Goal: Task Accomplishment & Management: Complete application form

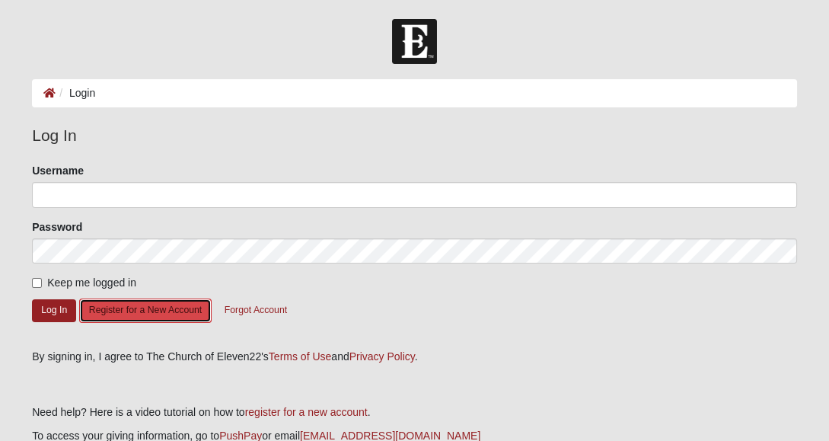
click at [181, 307] on button "Register for a New Account" at bounding box center [145, 310] width 132 height 24
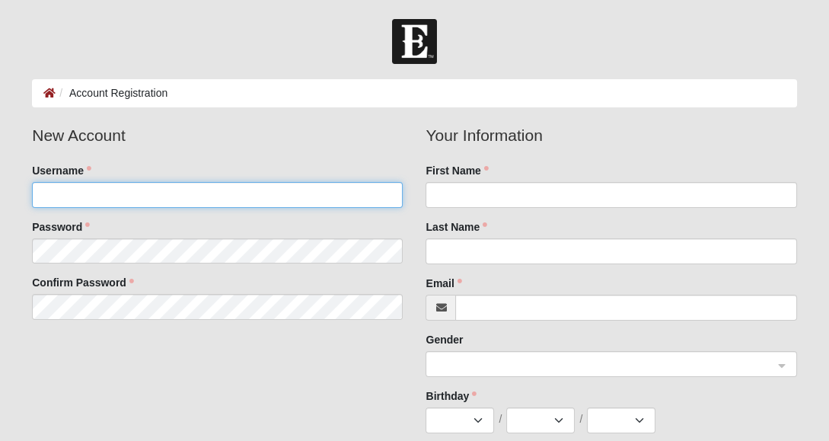
click at [287, 196] on input "Username" at bounding box center [217, 195] width 371 height 26
click at [287, 196] on input "C" at bounding box center [217, 195] width 371 height 26
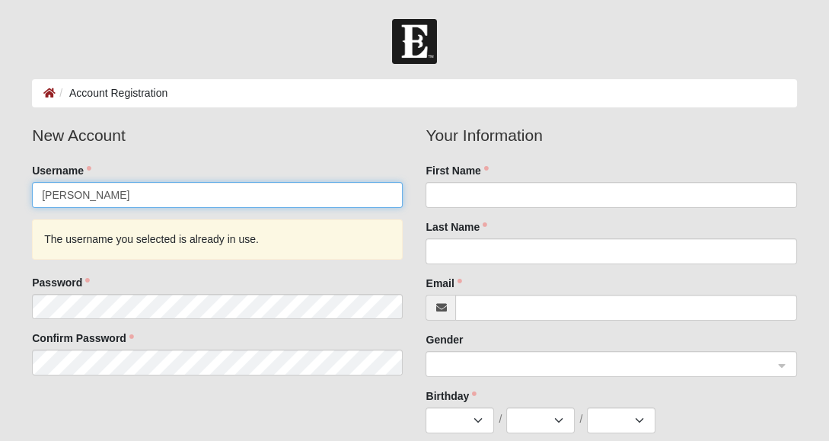
click at [317, 440] on html "Log In Account Registration Account Registration Error Please correct the follo…" at bounding box center [414, 397] width 829 height 795
type input "Carol S"
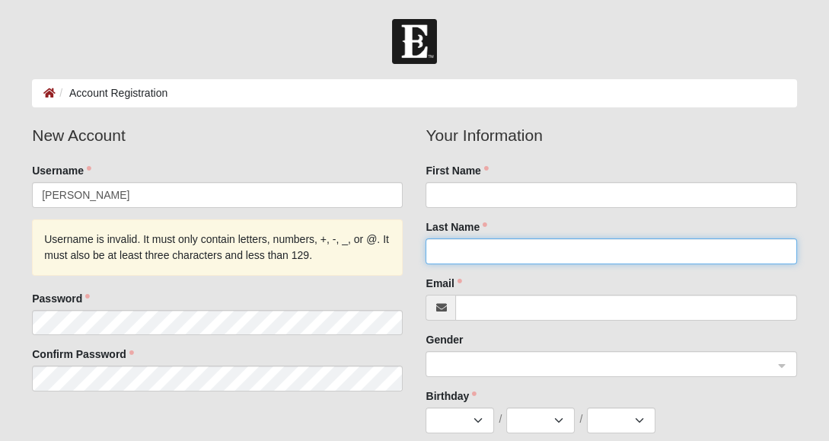
click at [548, 261] on input "Last Name" at bounding box center [610, 251] width 371 height 26
type input "@"
click at [548, 261] on input "@" at bounding box center [610, 251] width 371 height 26
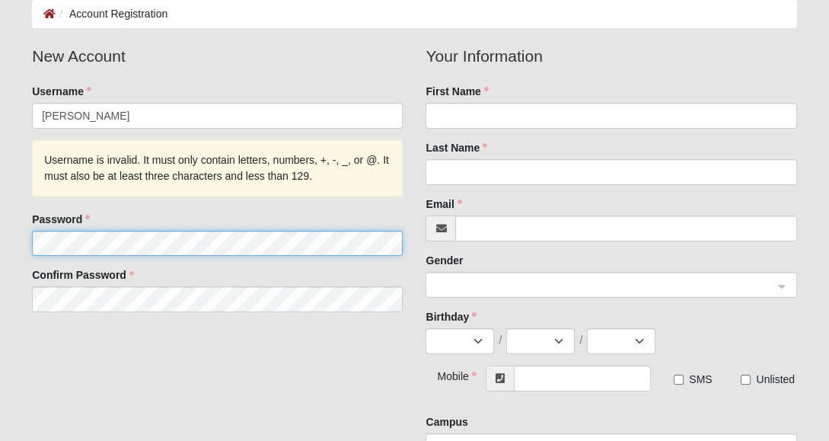
scroll to position [75, 0]
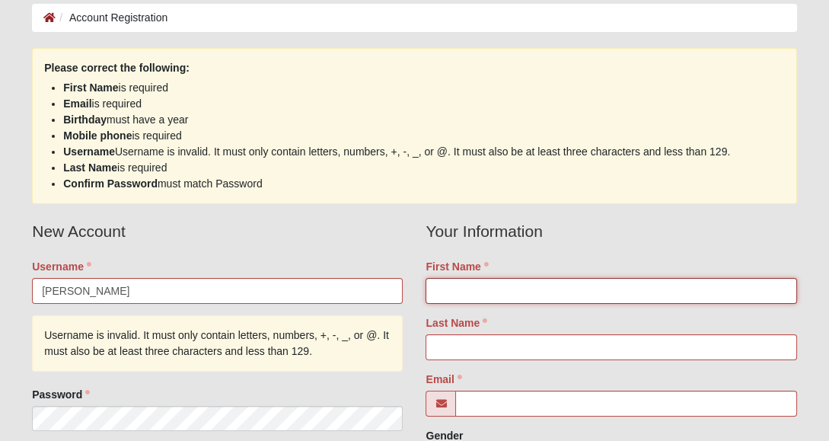
click at [596, 291] on input "First Name" at bounding box center [610, 291] width 371 height 26
type input "Carol"
type input "Steele"
type input "carolsteele4@yahoo.com"
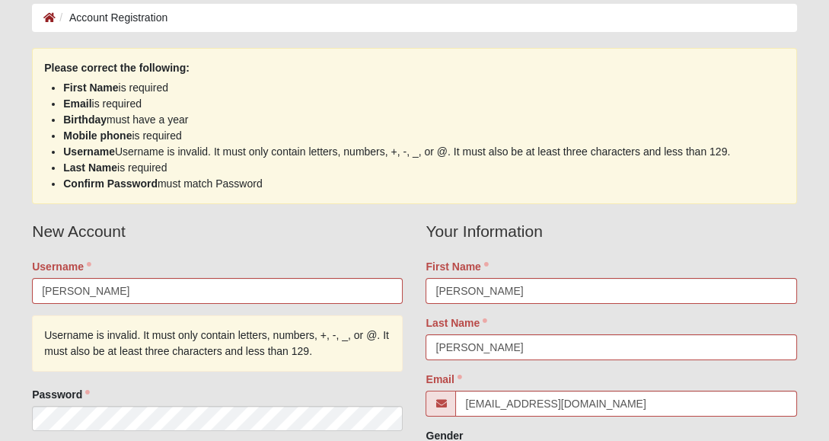
select select "4"
select select "10"
select select "1954"
type input "[PHONE_NUMBER]"
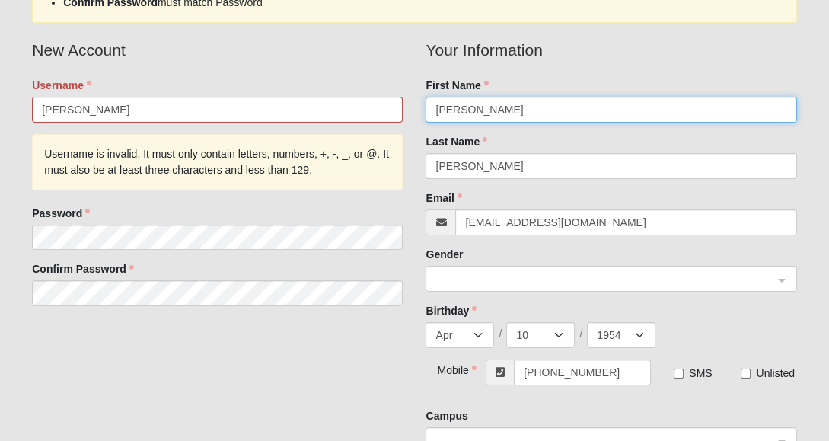
scroll to position [289, 0]
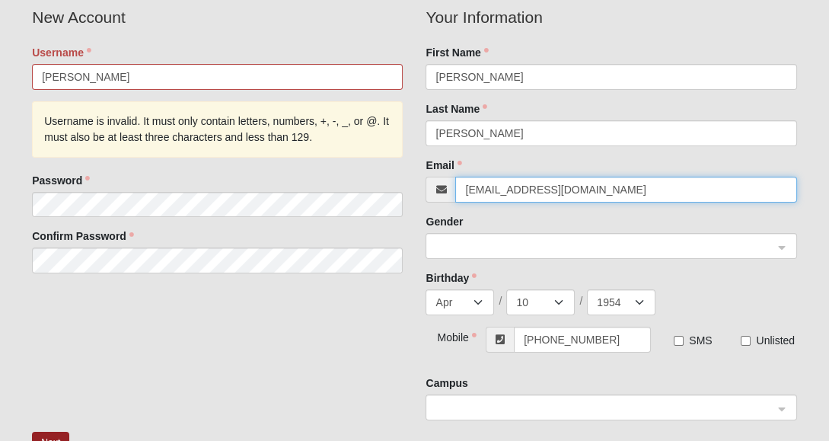
click at [605, 191] on input "carolsteele4@yahoo.com" at bounding box center [625, 190] width 341 height 26
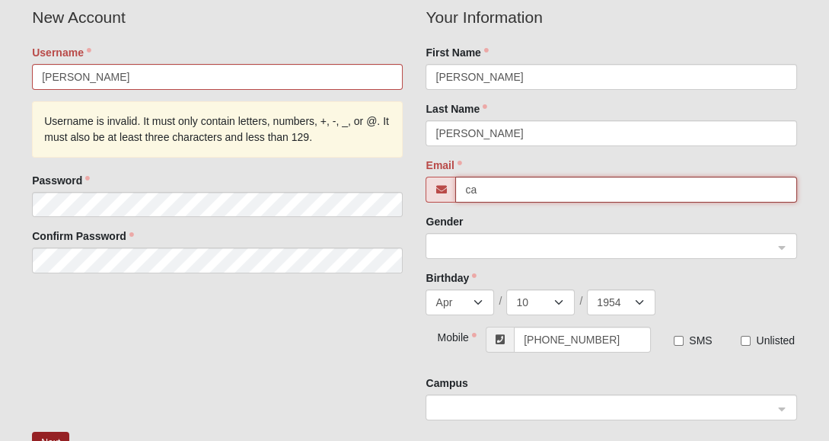
type input "c"
type input "[EMAIL_ADDRESS][DOMAIN_NAME]"
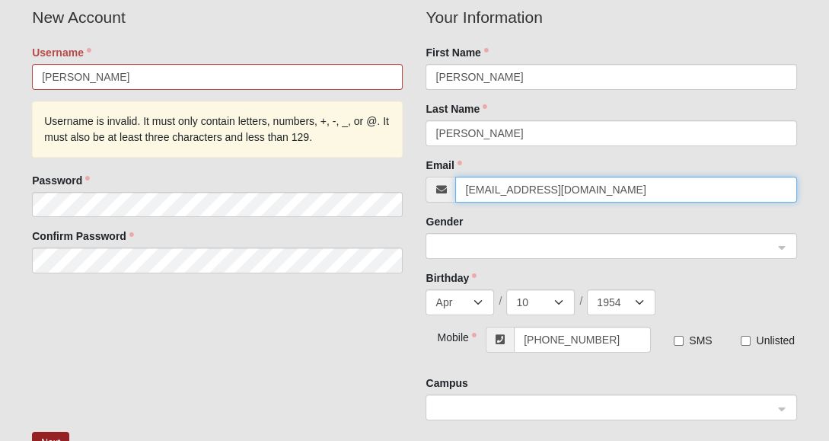
click at [537, 244] on span at bounding box center [603, 246] width 337 height 17
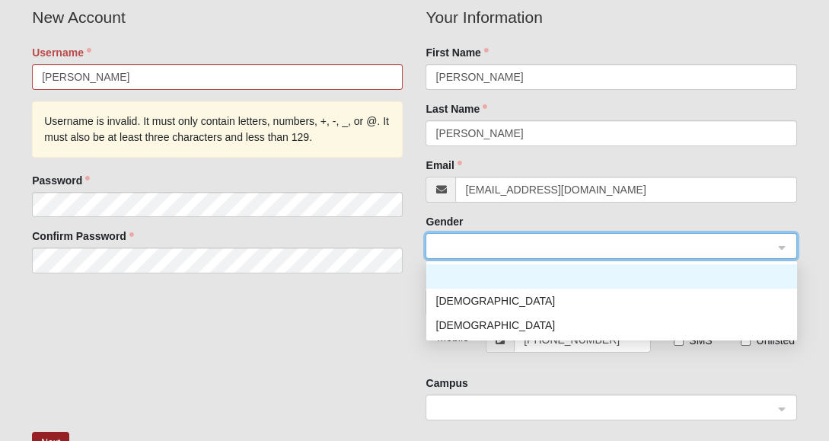
click at [447, 329] on div "[DEMOGRAPHIC_DATA]" at bounding box center [611, 325] width 352 height 17
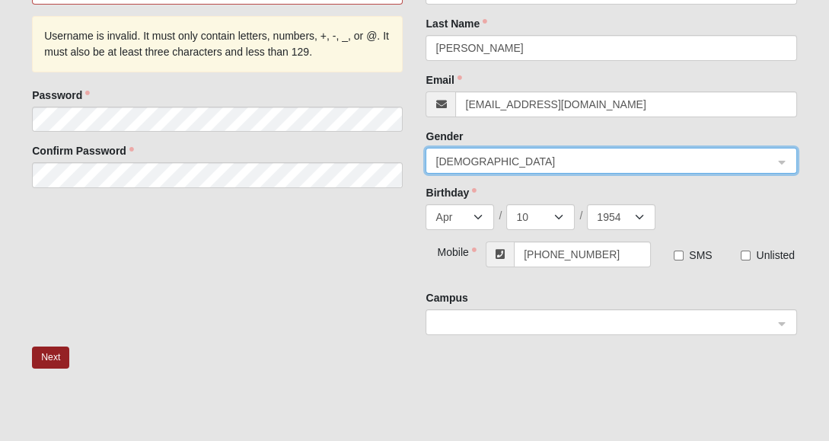
scroll to position [377, 0]
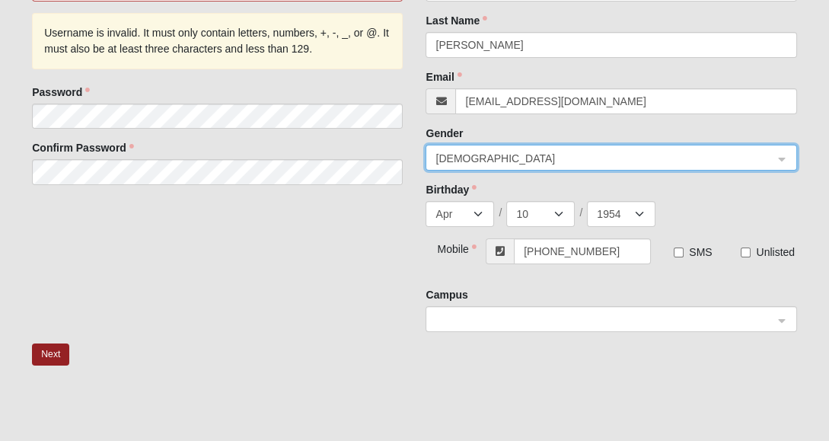
click at [507, 312] on span at bounding box center [603, 319] width 337 height 17
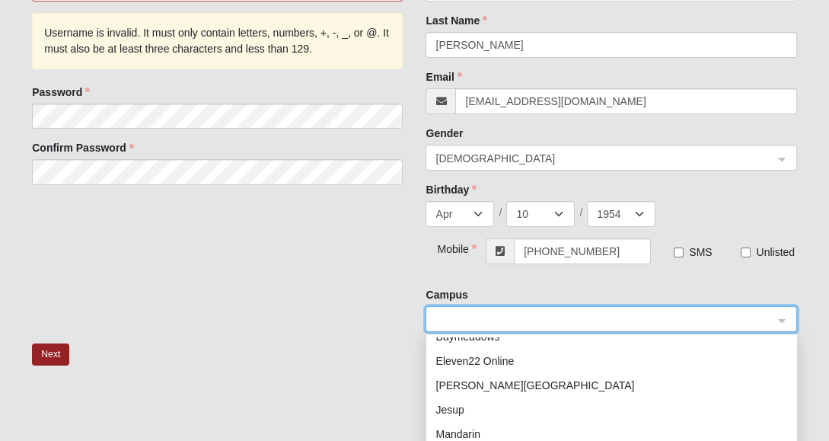
scroll to position [37, 0]
click at [496, 358] on div "Eleven22 Online" at bounding box center [611, 361] width 352 height 17
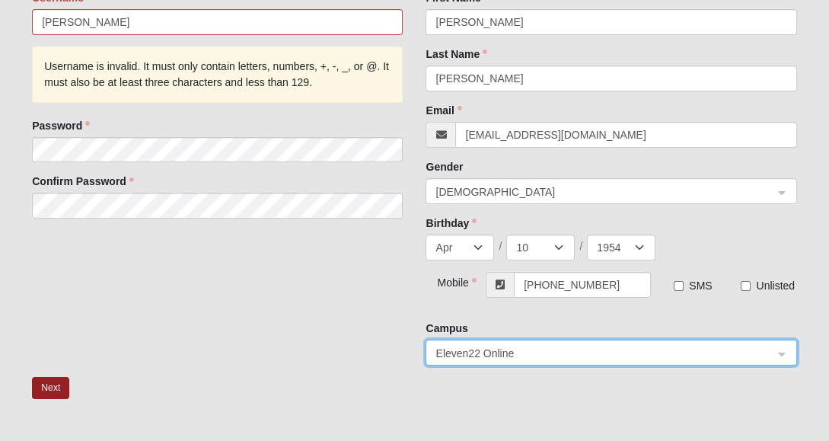
scroll to position [339, 0]
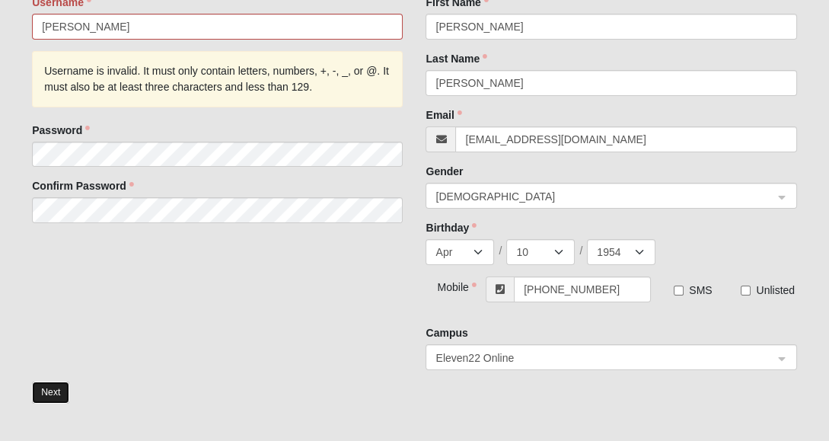
click at [56, 393] on button "Next" at bounding box center [50, 392] width 37 height 22
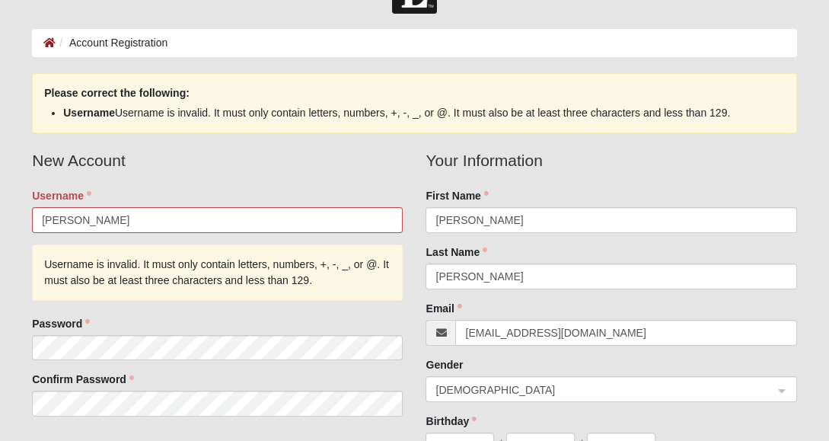
scroll to position [0, 0]
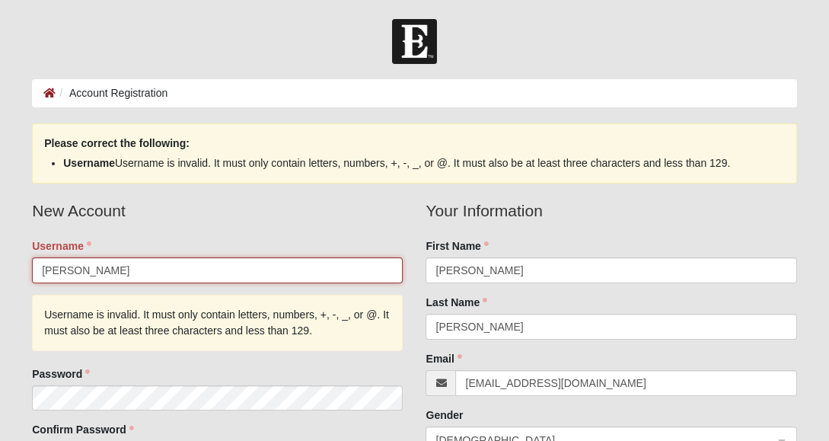
click at [363, 263] on input "Carol S" at bounding box center [217, 270] width 371 height 26
type input "C"
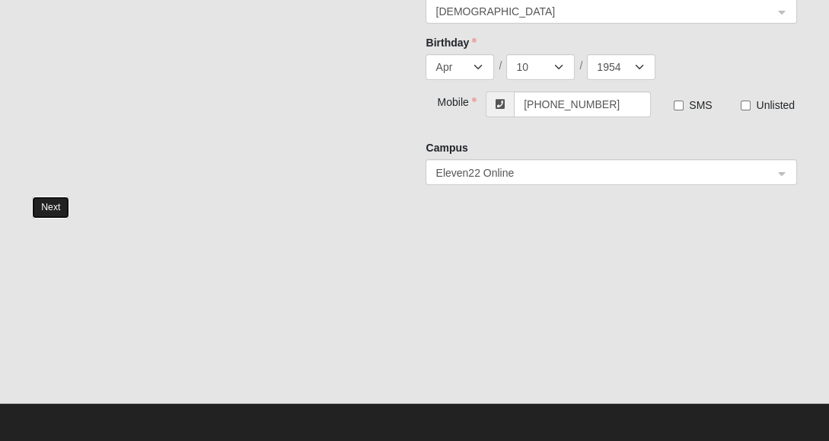
scroll to position [357, 0]
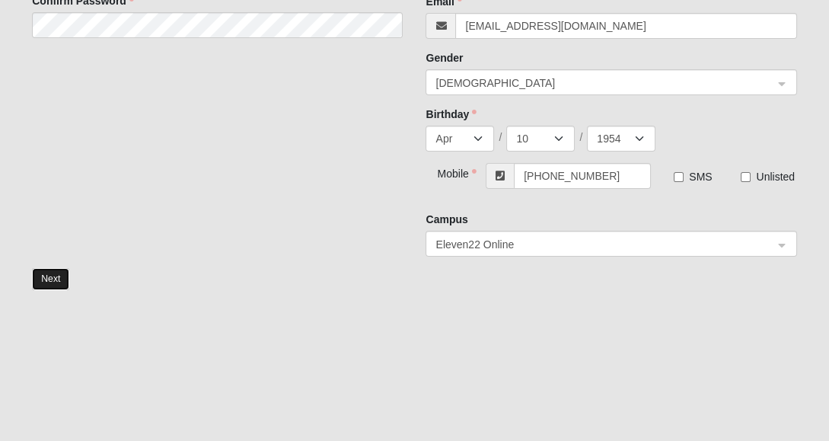
click at [51, 205] on form "Please correct the following: Username Username is invalid. It must only contai…" at bounding box center [414, 35] width 765 height 539
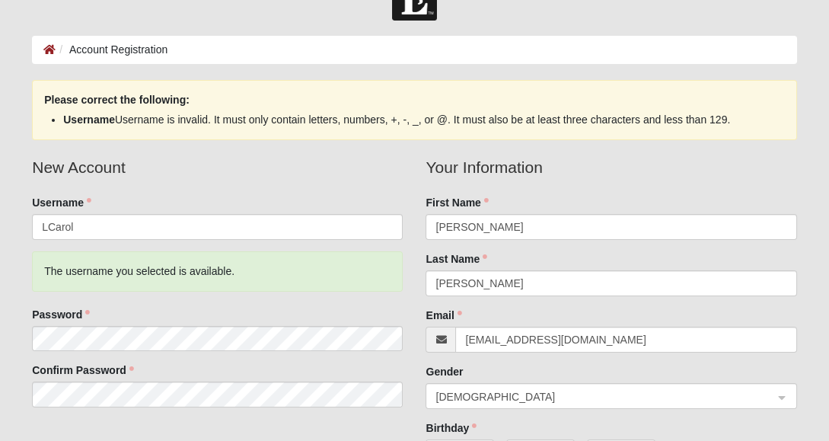
scroll to position [0, 0]
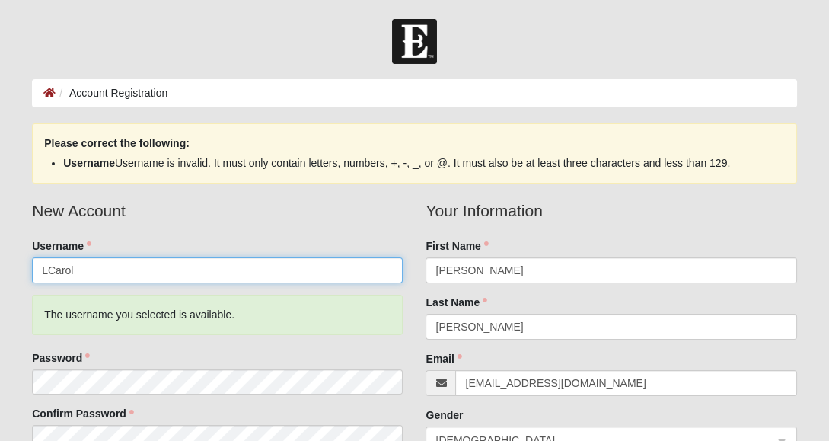
click at [46, 269] on input "LCarol" at bounding box center [217, 270] width 371 height 26
type input "L_Carol"
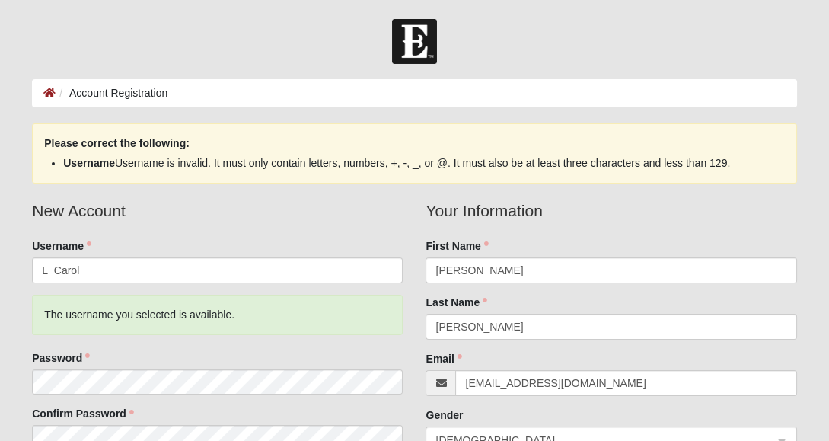
click at [14, 253] on form "Log In Account Registration Account Registration Error Please correct the follo…" at bounding box center [414, 445] width 829 height 852
click at [1, 409] on form "Log In Account Registration Account Registration Error Please correct the follo…" at bounding box center [414, 445] width 829 height 852
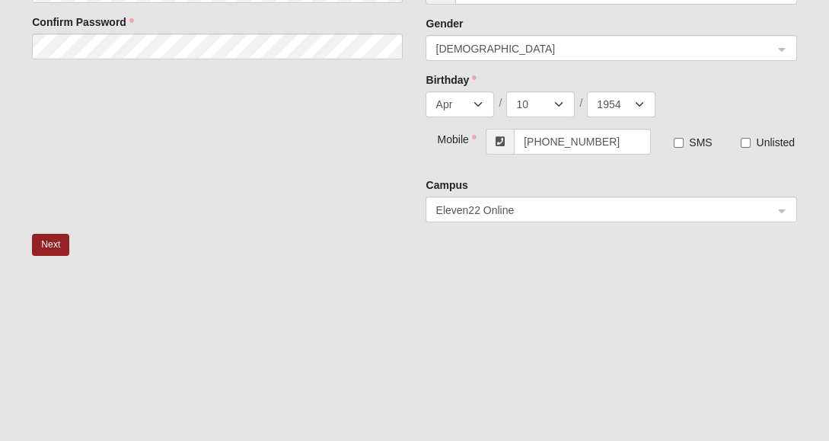
scroll to position [428, 0]
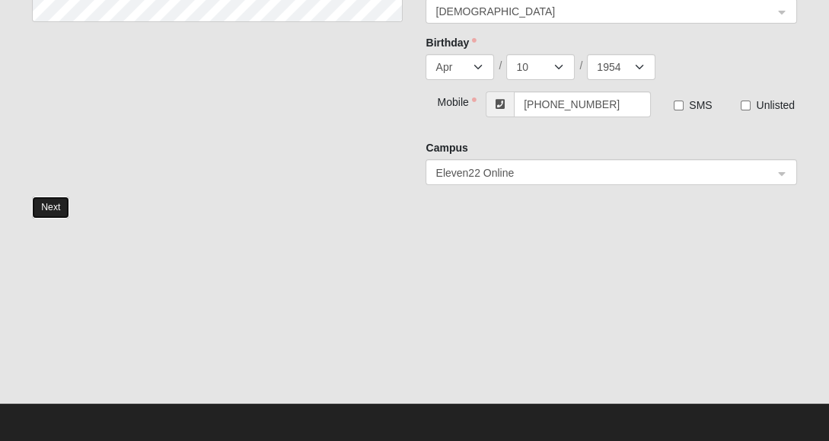
click at [48, 205] on button "Next" at bounding box center [50, 207] width 37 height 22
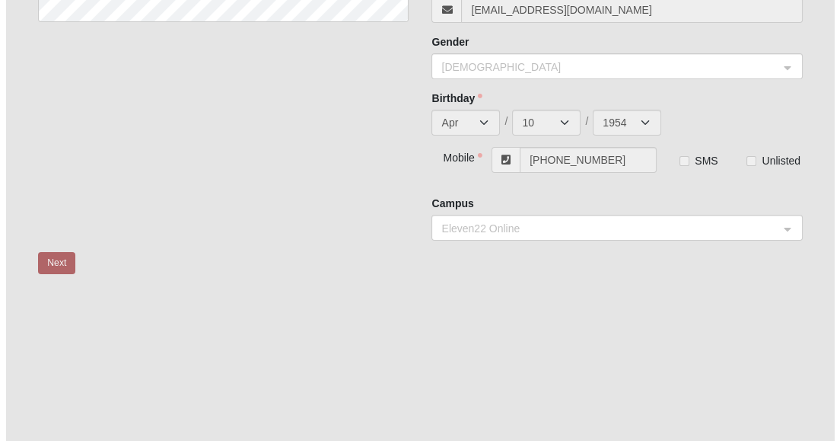
scroll to position [0, 0]
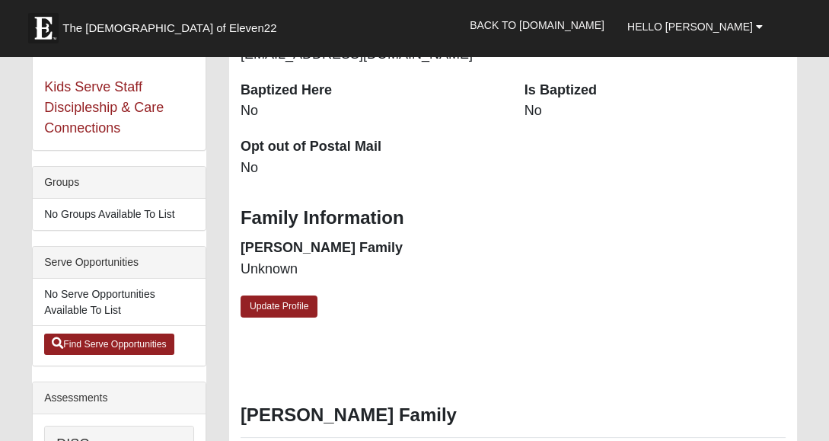
scroll to position [317, 0]
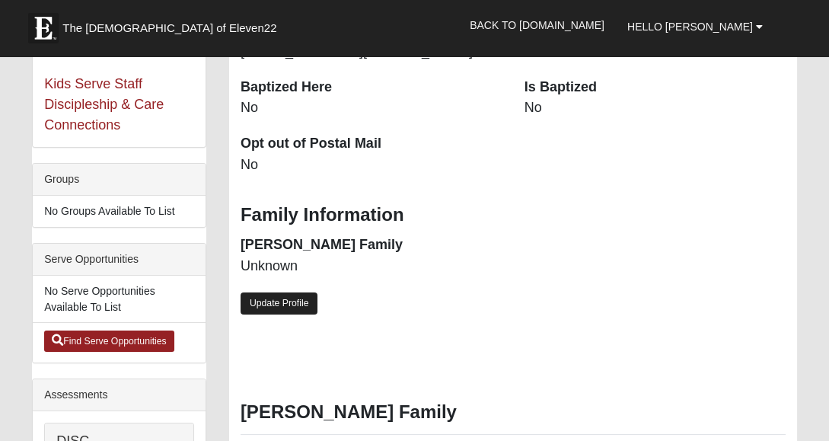
click at [269, 303] on link "Update Profile" at bounding box center [279, 303] width 78 height 22
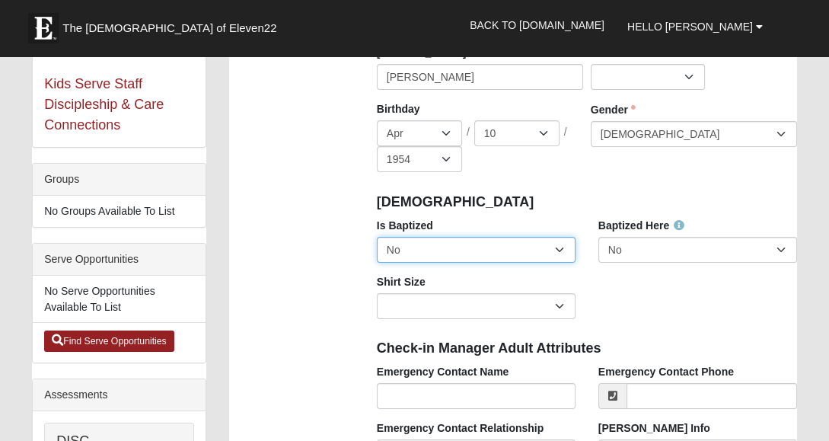
click at [556, 250] on select "No Yes" at bounding box center [476, 250] width 199 height 26
select select "True"
click at [377, 237] on select "No Yes" at bounding box center [476, 250] width 199 height 26
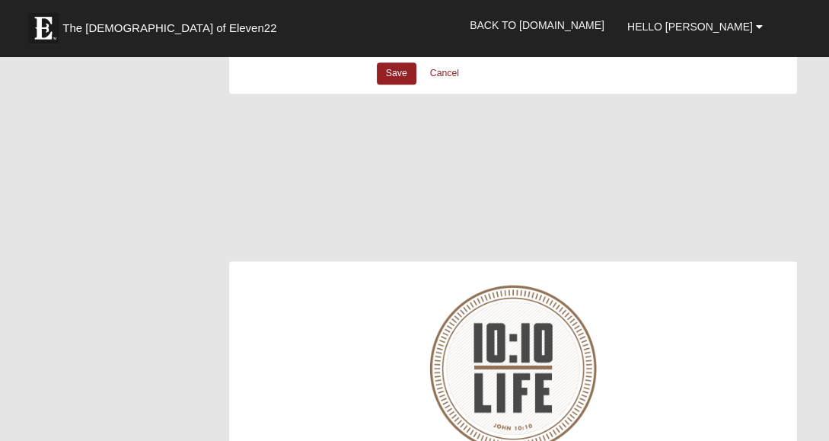
scroll to position [2311, 0]
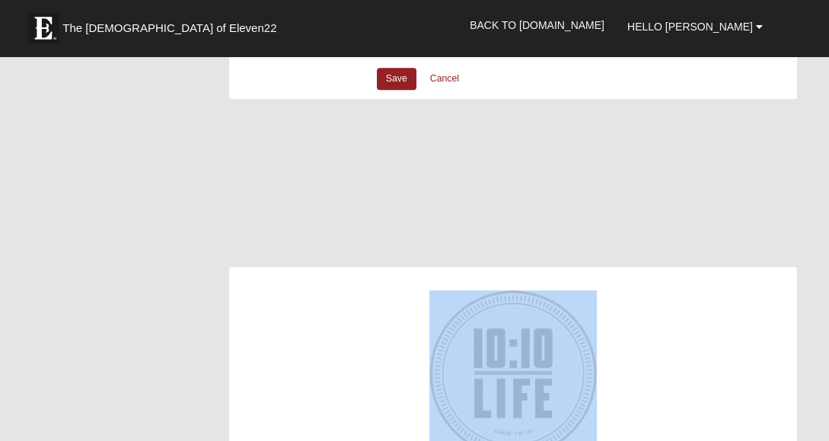
drag, startPoint x: 827, startPoint y: 306, endPoint x: 816, endPoint y: 261, distance: 46.3
click at [298, 247] on div at bounding box center [513, 190] width 568 height 152
click at [256, 371] on div at bounding box center [513, 374] width 566 height 190
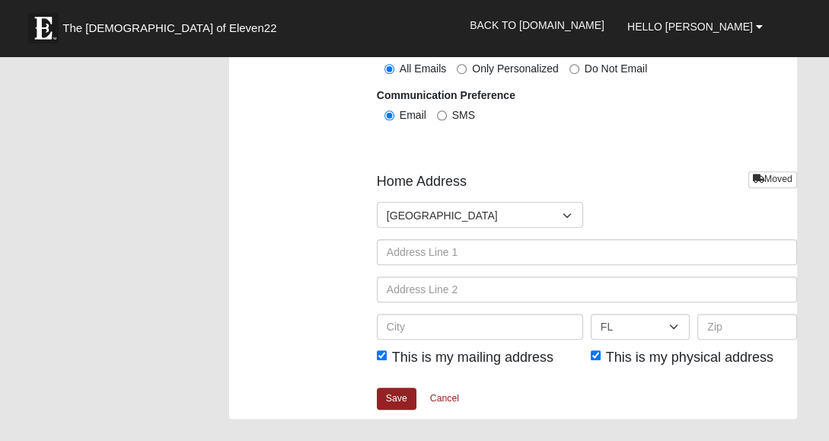
scroll to position [1989, 0]
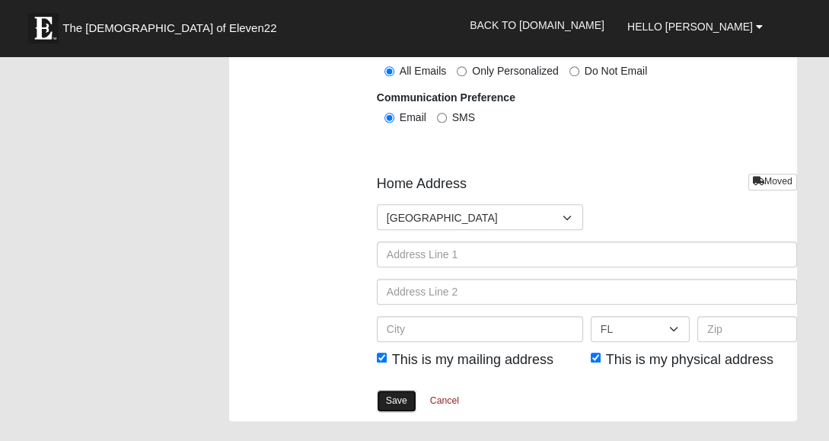
click at [393, 403] on link "Save" at bounding box center [397, 401] width 40 height 22
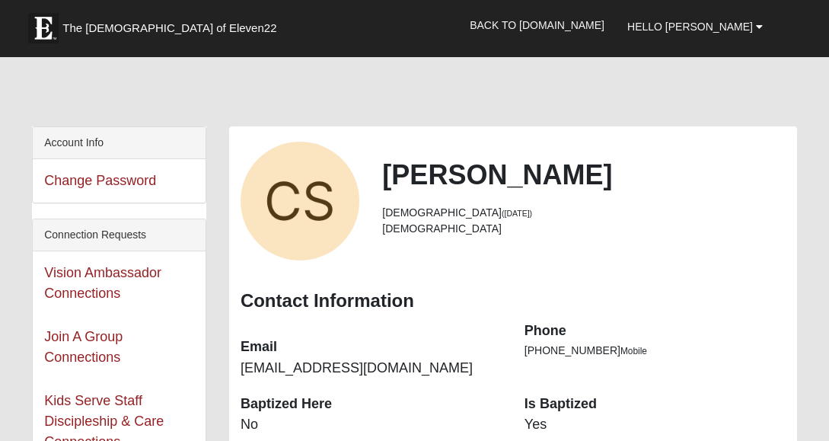
click at [757, 84] on div at bounding box center [414, 94] width 765 height 64
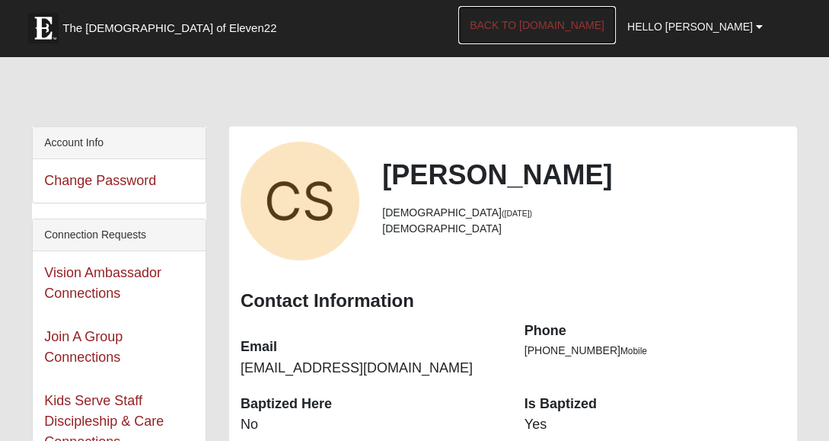
click at [572, 25] on link "Back to [DOMAIN_NAME]" at bounding box center [537, 25] width 158 height 38
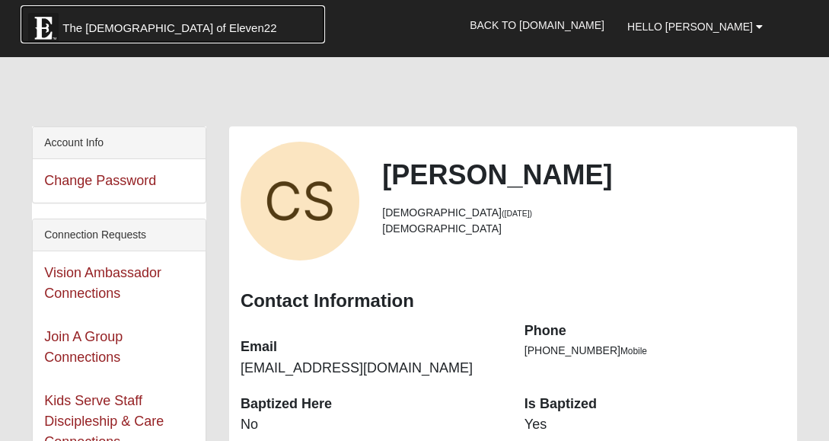
click at [104, 25] on span "The [DEMOGRAPHIC_DATA] of Eleven22" at bounding box center [169, 28] width 214 height 15
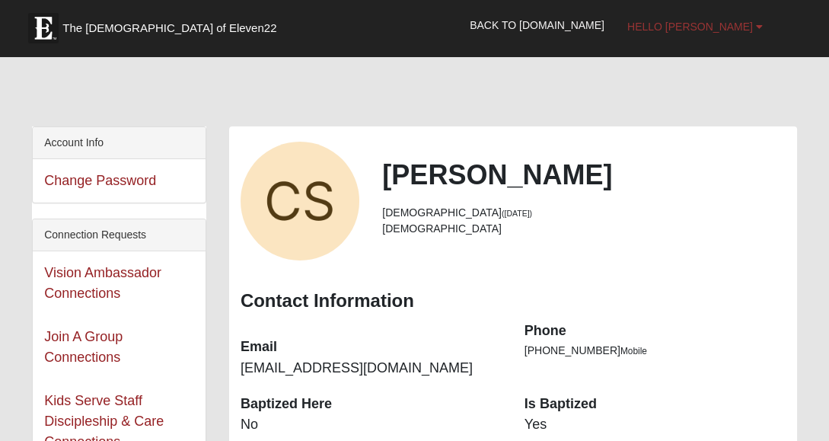
click at [744, 29] on span "Hello [PERSON_NAME]" at bounding box center [690, 27] width 126 height 12
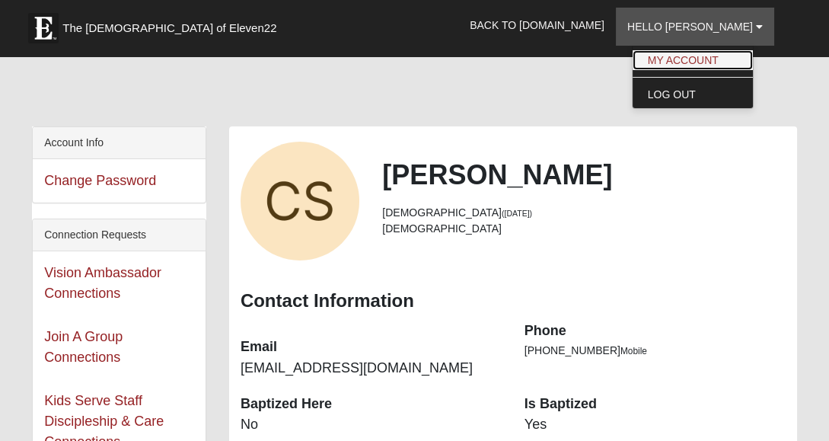
click at [716, 59] on link "My Account" at bounding box center [692, 60] width 120 height 20
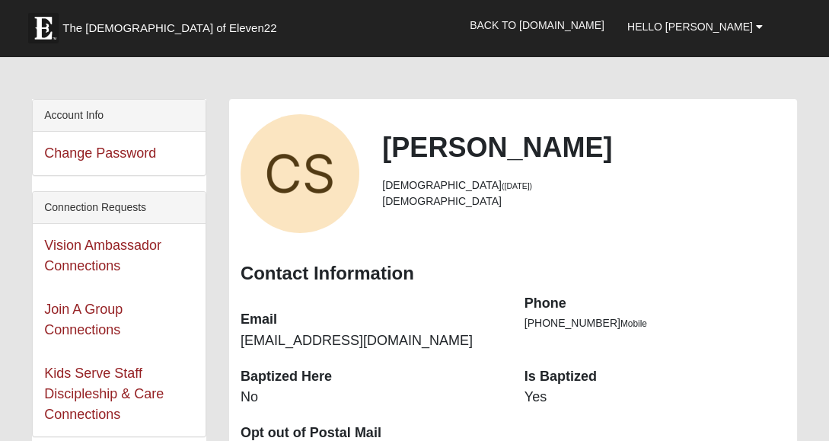
scroll to position [27, 0]
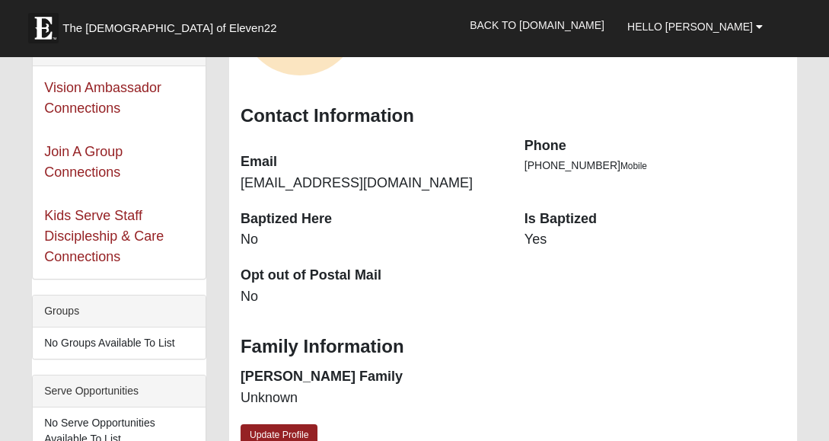
click at [707, 289] on div "Baptized Here No Is Baptized Yes Opt out of Postal Mail No" at bounding box center [513, 265] width 568 height 113
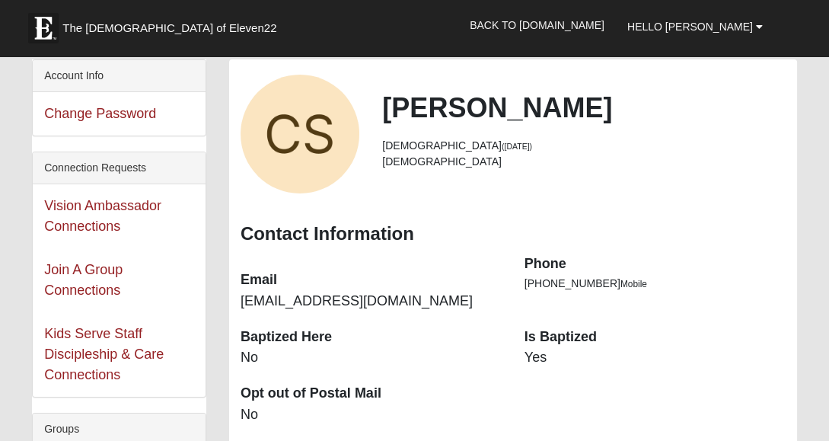
scroll to position [0, 0]
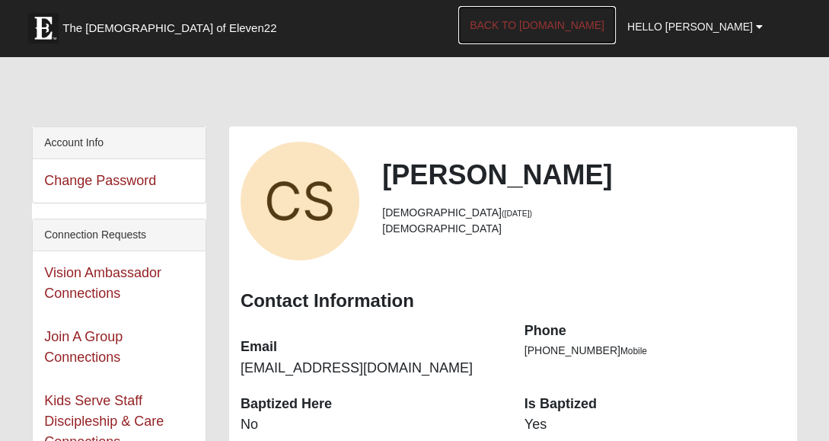
click at [615, 16] on link "Back to [DOMAIN_NAME]" at bounding box center [537, 25] width 158 height 38
